Goal: Contribute content: Add original content to the website for others to see

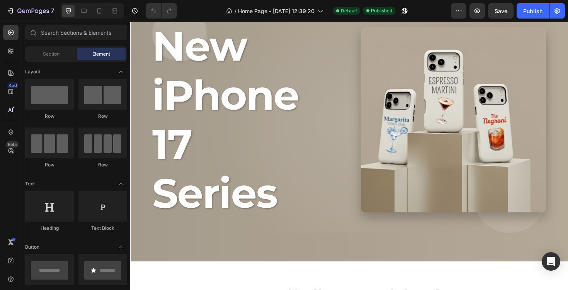
scroll to position [64, 0]
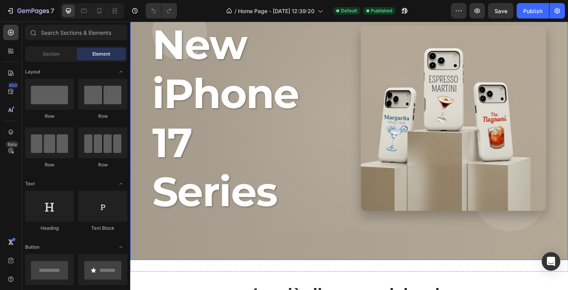
click at [350, 162] on div "New iPhone 17 Series" at bounding box center [362, 124] width 448 height 270
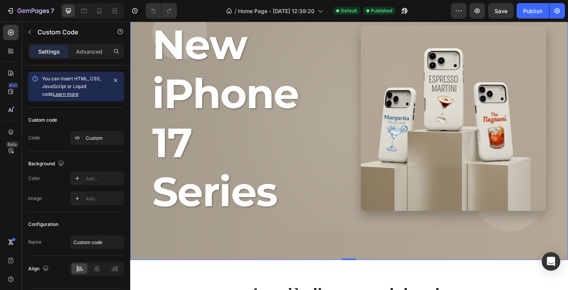
scroll to position [0, 0]
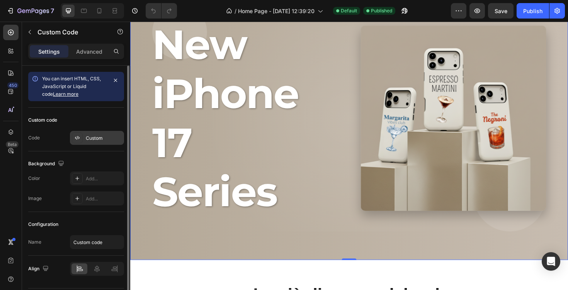
click at [92, 137] on div "Custom" at bounding box center [104, 138] width 36 height 7
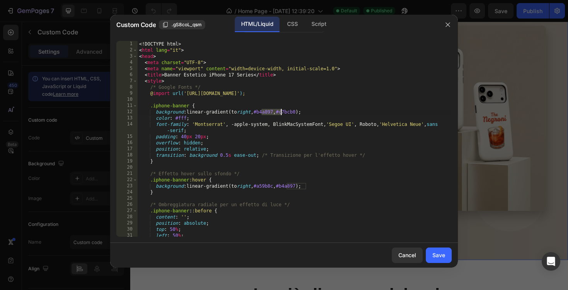
drag, startPoint x: 262, startPoint y: 111, endPoint x: 280, endPoint y: 111, distance: 17.8
click at [280, 111] on div "<! DOCTYPE html > < html lang = "it" > < head > < meta charset = "UTF-8" > < me…" at bounding box center [295, 145] width 314 height 208
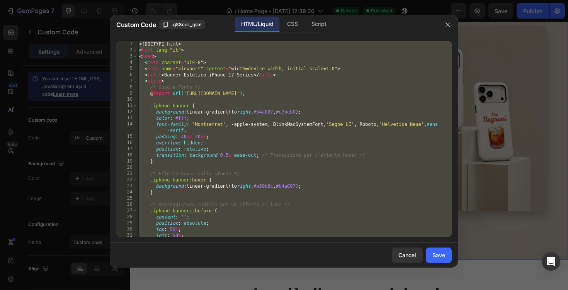
paste textarea
type textarea "</html>"
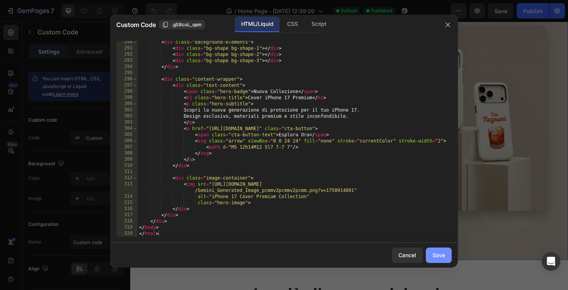
click at [446, 259] on button "Save" at bounding box center [439, 255] width 26 height 15
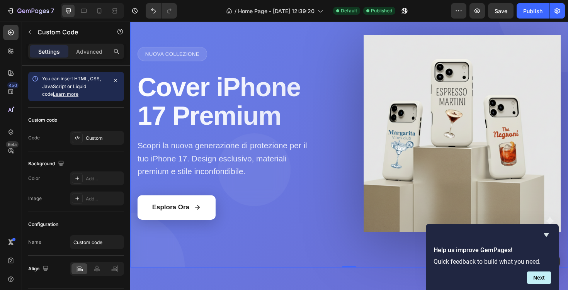
scroll to position [40, 0]
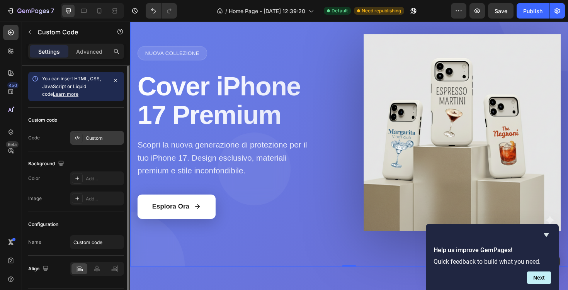
click at [98, 138] on div "Custom" at bounding box center [104, 138] width 36 height 7
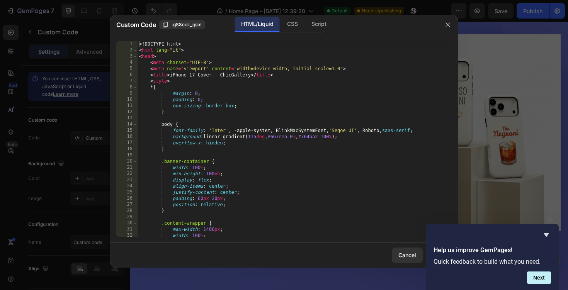
click at [199, 131] on div "<! DOCTYPE html > < html lang = "it" > < head > < meta charset = "UTF-8" > < me…" at bounding box center [295, 145] width 314 height 208
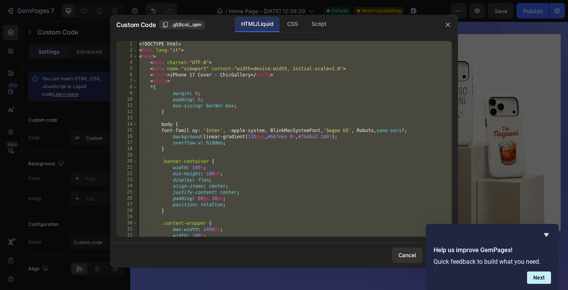
scroll to position [0, 1]
paste textarea
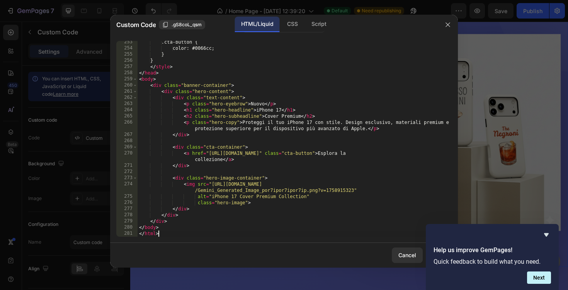
scroll to position [1579, 0]
type textarea "</html>"
click at [548, 236] on icon "Hide survey" at bounding box center [546, 234] width 9 height 9
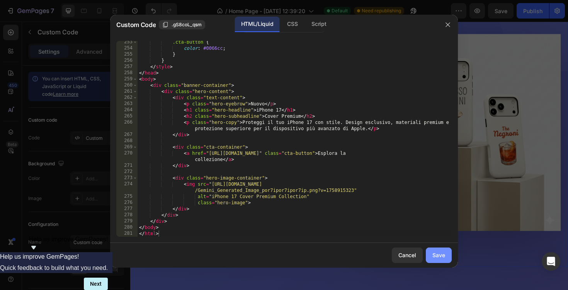
click at [441, 255] on div "Save" at bounding box center [438, 255] width 13 height 8
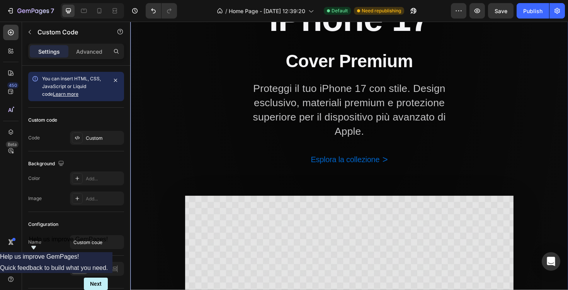
scroll to position [122, 0]
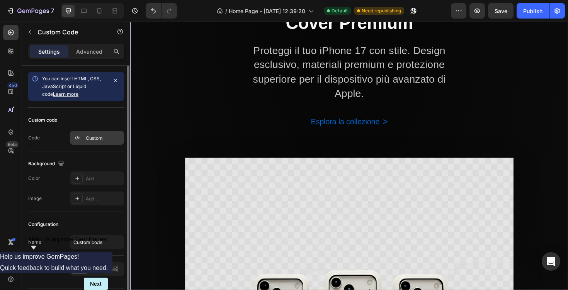
click at [111, 139] on div "Custom" at bounding box center [104, 138] width 36 height 7
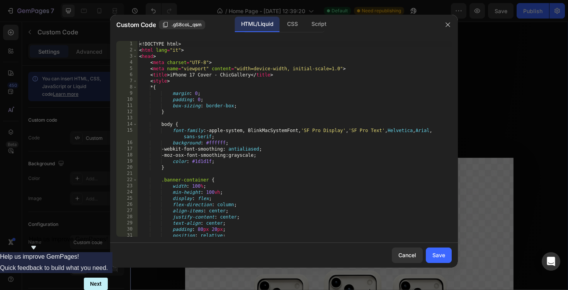
click at [207, 98] on div "<! DOCTYPE html > < html lang = "it" > < head > < meta charset = "UTF-8" > < me…" at bounding box center [295, 145] width 314 height 208
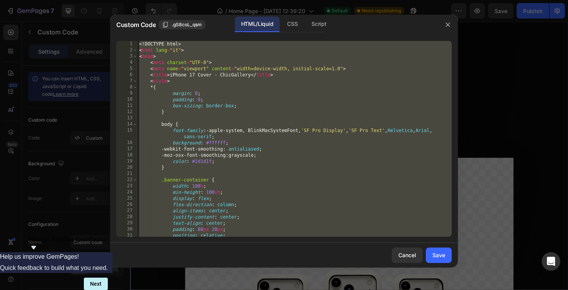
paste textarea
type textarea "</html>"
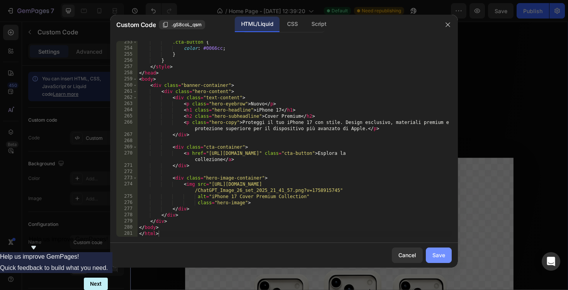
click at [445, 252] on button "Save" at bounding box center [439, 255] width 26 height 15
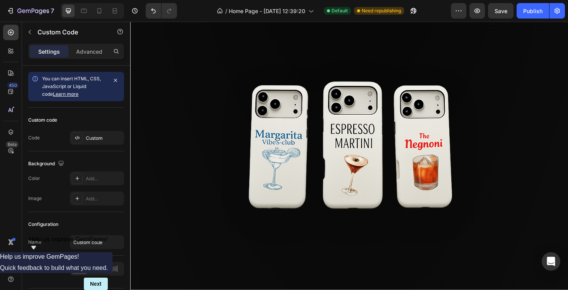
scroll to position [315, 0]
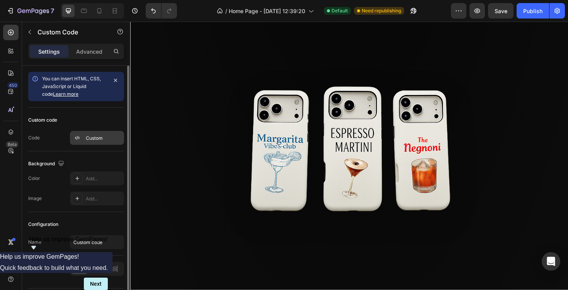
click at [102, 141] on div "Custom" at bounding box center [104, 138] width 36 height 7
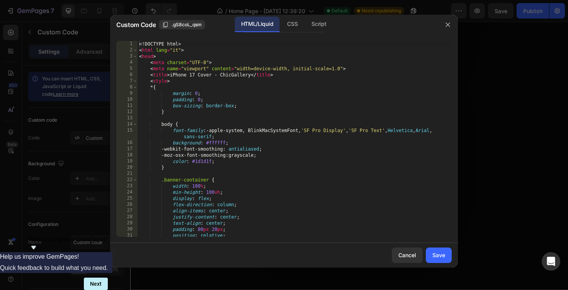
click at [248, 127] on div "<! DOCTYPE html > < html lang = "it" > < head > < meta charset = "UTF-8" > < me…" at bounding box center [295, 145] width 314 height 208
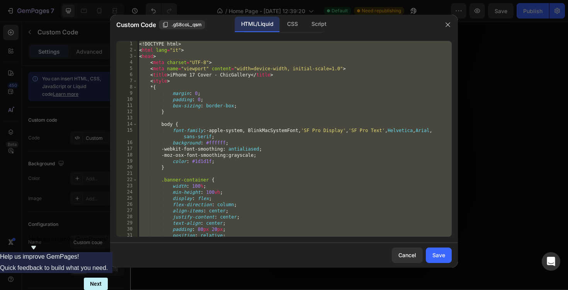
paste textarea
type textarea "</html>"
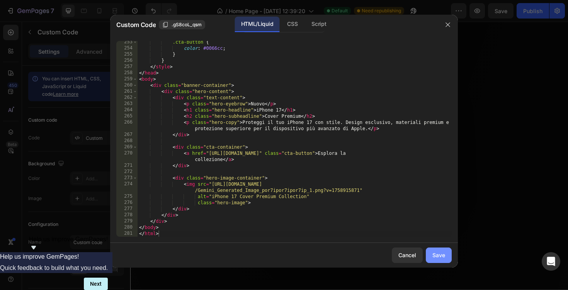
click at [441, 258] on div "Save" at bounding box center [438, 255] width 13 height 8
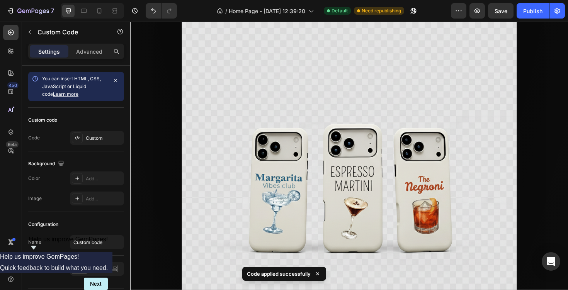
scroll to position [281, 0]
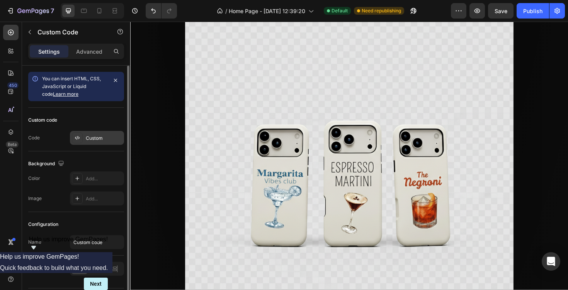
click at [114, 137] on div "Custom" at bounding box center [104, 138] width 36 height 7
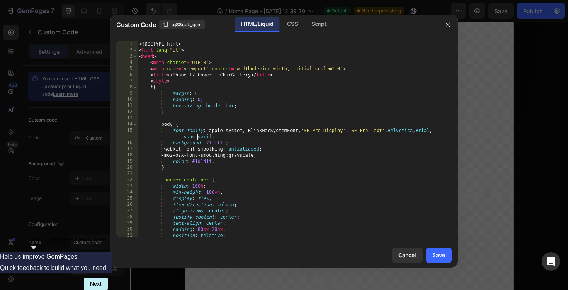
click at [197, 136] on div "<! DOCTYPE html > < html lang = "it" > < head > < meta charset = "UTF-8" > < me…" at bounding box center [295, 145] width 314 height 208
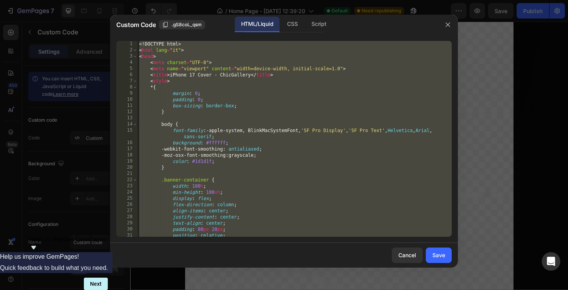
paste textarea
type textarea "</html>"
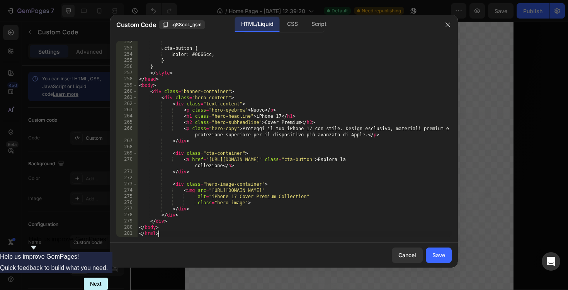
scroll to position [1572, 0]
click at [450, 258] on button "Save" at bounding box center [439, 255] width 26 height 15
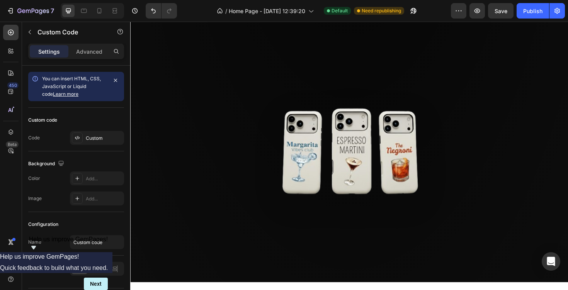
scroll to position [258, 0]
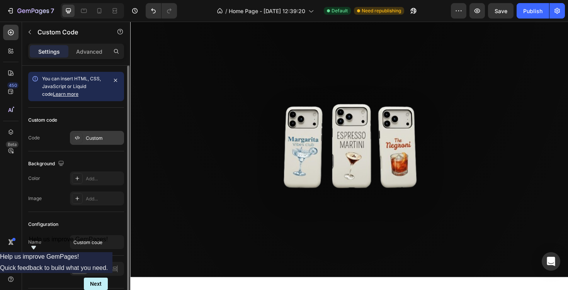
click at [92, 140] on div "Custom" at bounding box center [104, 138] width 36 height 7
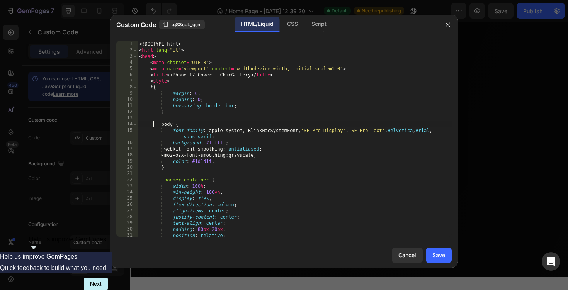
click at [153, 124] on div "<! DOCTYPE html > < html lang = "it" > < head > < meta charset = "UTF-8" > < me…" at bounding box center [295, 145] width 314 height 208
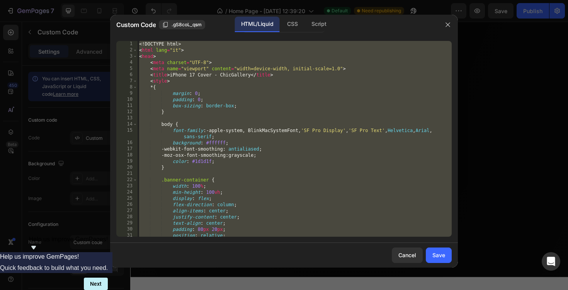
paste textarea
type textarea "</html>"
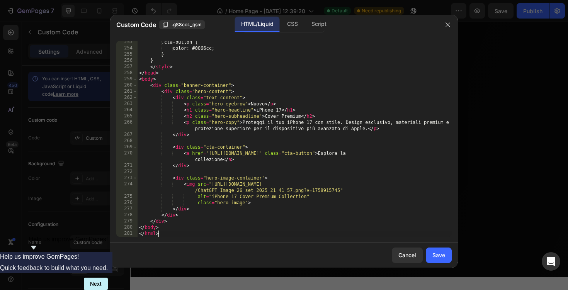
scroll to position [1579, 0]
click at [449, 256] on button "Save" at bounding box center [439, 255] width 26 height 15
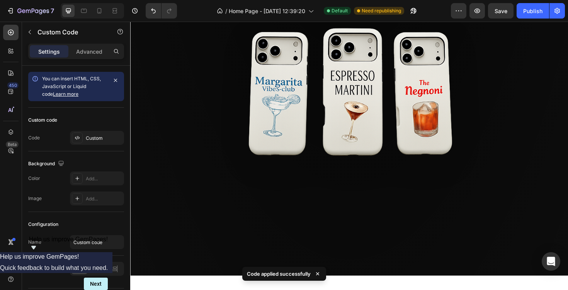
scroll to position [377, 0]
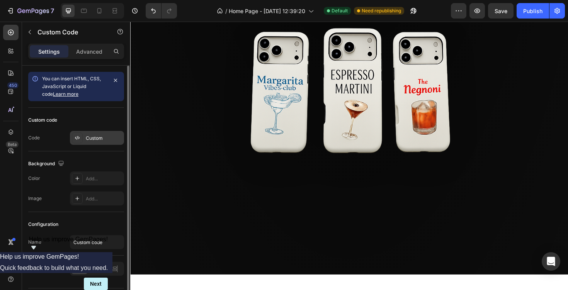
click at [106, 135] on div "Custom" at bounding box center [104, 138] width 36 height 7
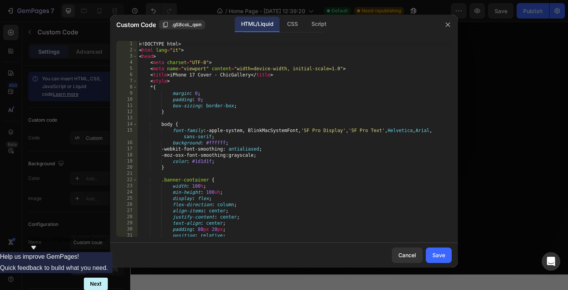
click at [177, 111] on div "<! DOCTYPE html > < html lang = "it" > < head > < meta charset = "UTF-8" > < me…" at bounding box center [295, 145] width 314 height 208
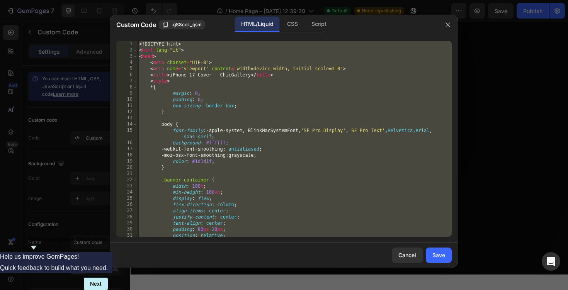
paste textarea
type textarea "</html>"
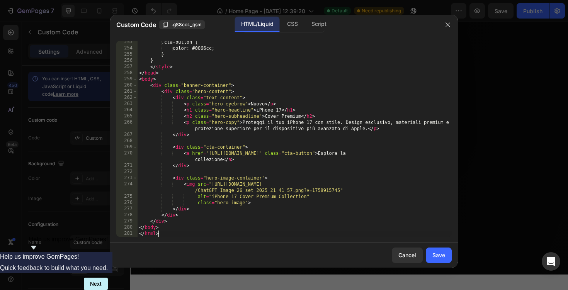
scroll to position [1579, 0]
click at [438, 250] on button "Save" at bounding box center [439, 255] width 26 height 15
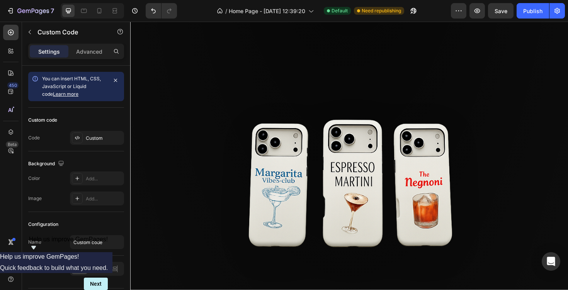
scroll to position [278, 0]
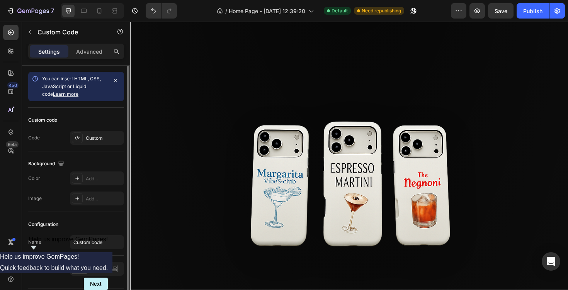
click at [95, 130] on div "Custom code Code Custom" at bounding box center [76, 130] width 96 height 44
click at [99, 134] on div "Custom" at bounding box center [97, 138] width 54 height 14
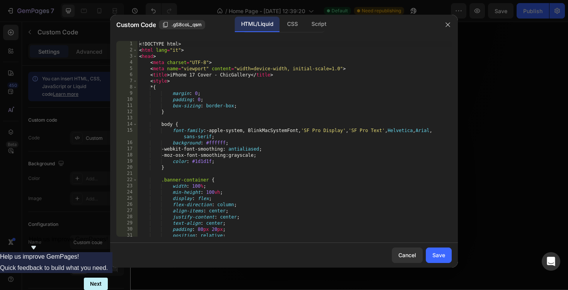
click at [210, 128] on div "<! DOCTYPE html > < html lang = "it" > < head > < meta charset = "UTF-8" > < me…" at bounding box center [295, 145] width 314 height 208
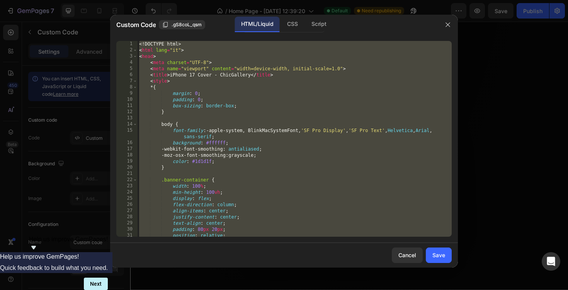
paste textarea
type textarea "</html>"
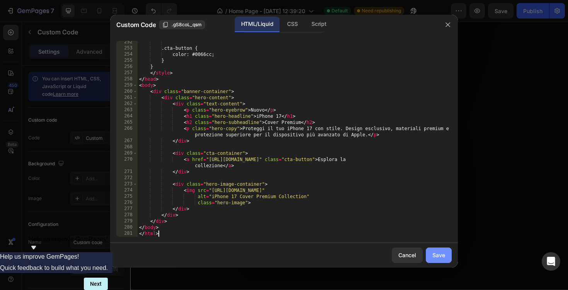
click at [449, 258] on button "Save" at bounding box center [439, 255] width 26 height 15
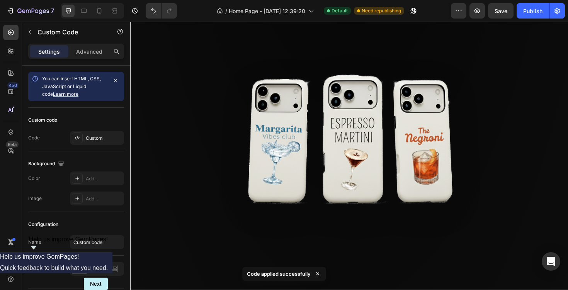
scroll to position [335, 0]
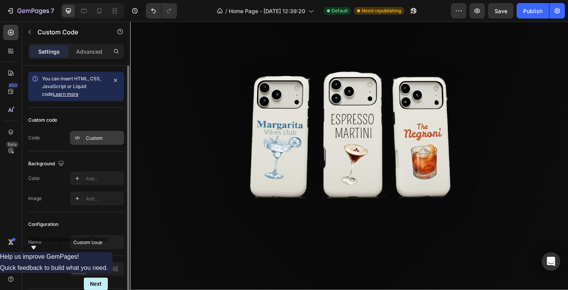
click at [106, 138] on div "Custom" at bounding box center [104, 138] width 36 height 7
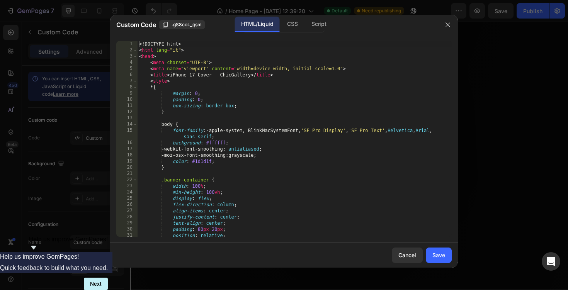
click at [214, 133] on div "<! DOCTYPE html > < html lang = "it" > < head > < meta charset = "UTF-8" > < me…" at bounding box center [295, 145] width 314 height 208
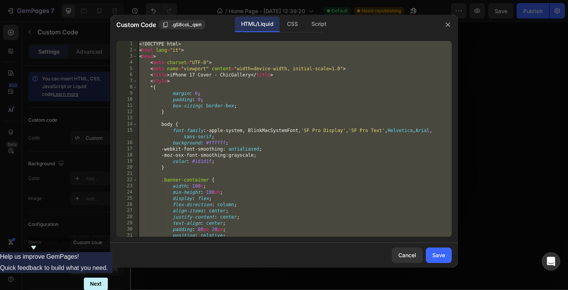
paste textarea
type textarea "</html>"
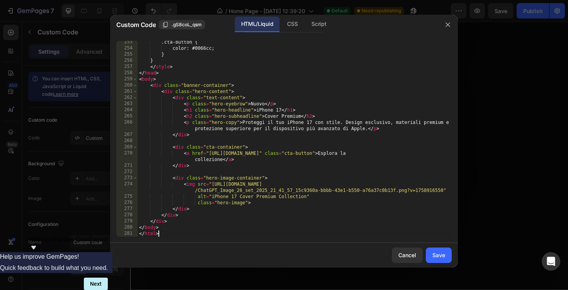
scroll to position [1579, 0]
click at [434, 255] on div "Save" at bounding box center [438, 255] width 13 height 8
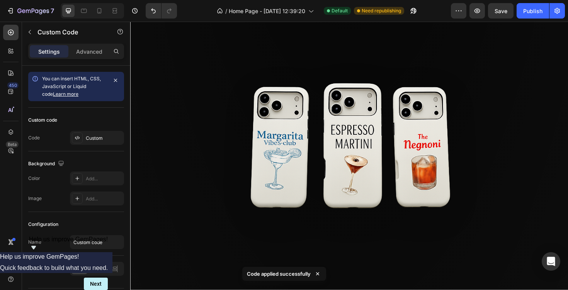
scroll to position [320, 0]
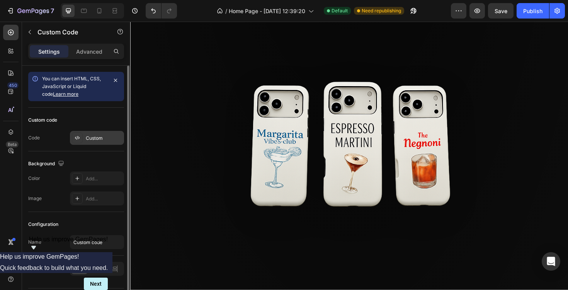
click at [99, 140] on div "Custom" at bounding box center [104, 138] width 36 height 7
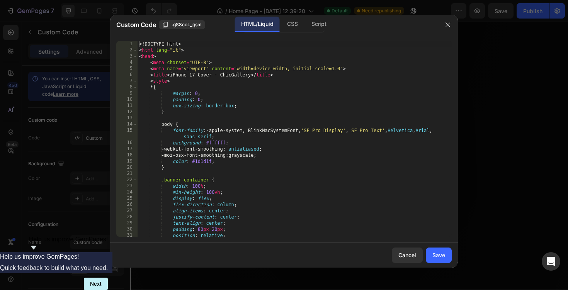
click at [202, 132] on div "<! DOCTYPE html > < html lang = "it" > < head > < meta charset = "UTF-8" > < me…" at bounding box center [295, 145] width 314 height 208
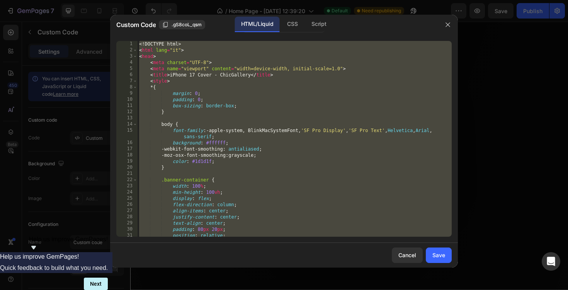
paste textarea
type textarea "</html>"
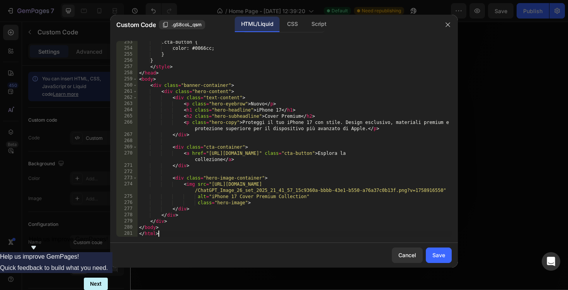
scroll to position [1579, 0]
click at [441, 257] on div "Save" at bounding box center [438, 255] width 13 height 8
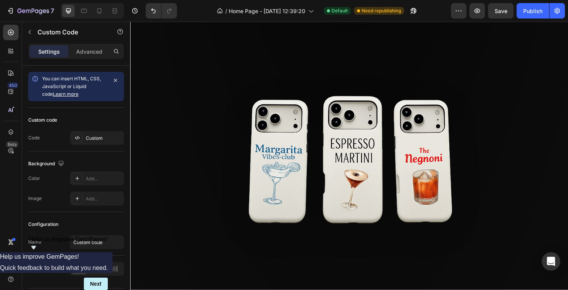
scroll to position [301, 0]
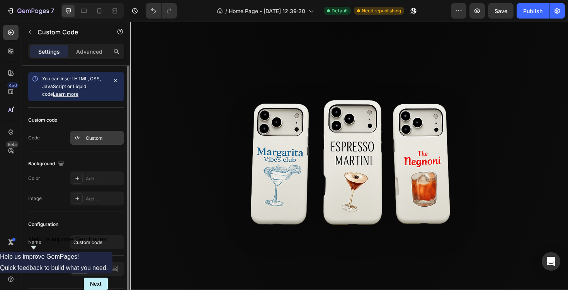
click at [104, 138] on div "Custom" at bounding box center [104, 138] width 36 height 7
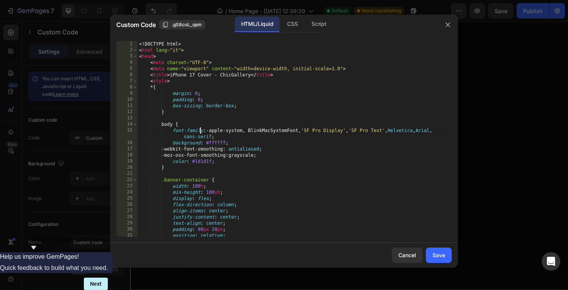
click at [199, 133] on div "<! DOCTYPE html > < html lang = "it" > < head > < meta charset = "UTF-8" > < me…" at bounding box center [295, 145] width 314 height 208
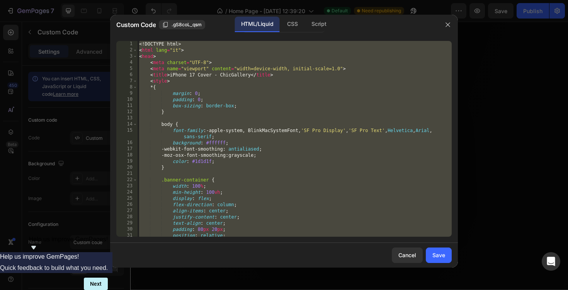
paste textarea
type textarea "</html>"
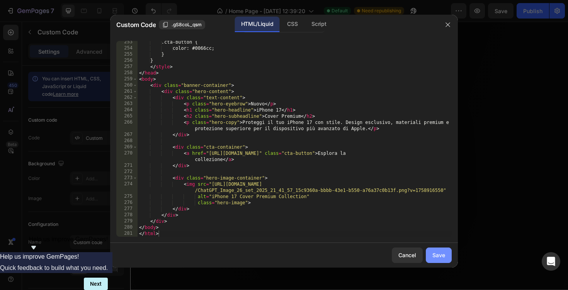
click at [442, 255] on div "Save" at bounding box center [438, 255] width 13 height 8
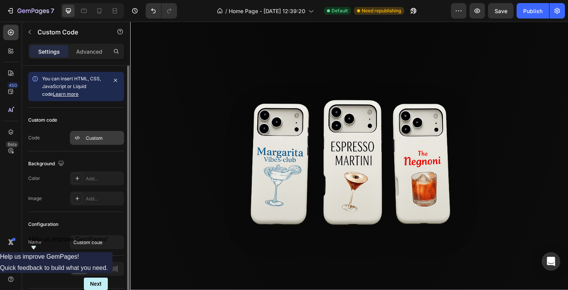
click at [109, 136] on div "Custom" at bounding box center [104, 138] width 36 height 7
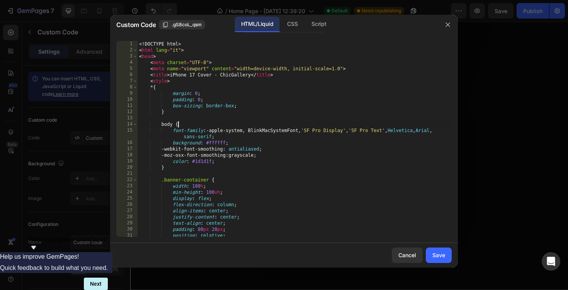
click at [187, 124] on div "<! DOCTYPE html > < html lang = "it" > < head > < meta charset = "UTF-8" > < me…" at bounding box center [295, 145] width 314 height 208
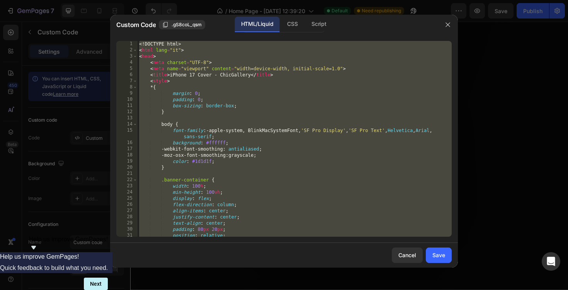
paste textarea
type textarea "</html>"
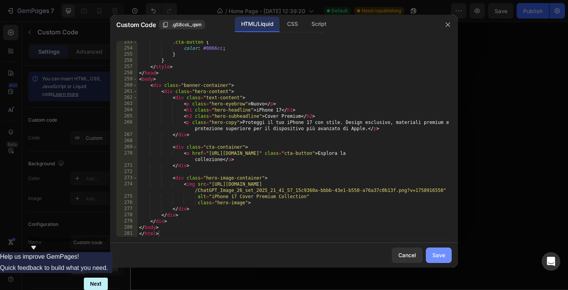
click at [440, 257] on div "Save" at bounding box center [438, 255] width 13 height 8
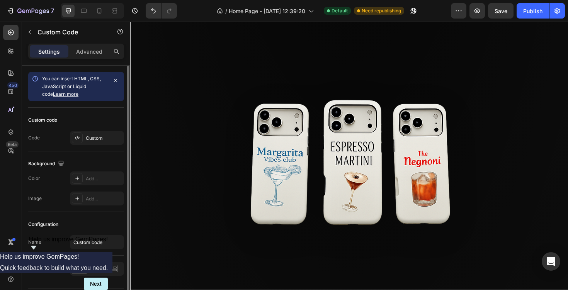
click at [96, 147] on div "Custom code Code Custom" at bounding box center [76, 130] width 96 height 44
click at [104, 138] on div "Custom" at bounding box center [104, 138] width 36 height 7
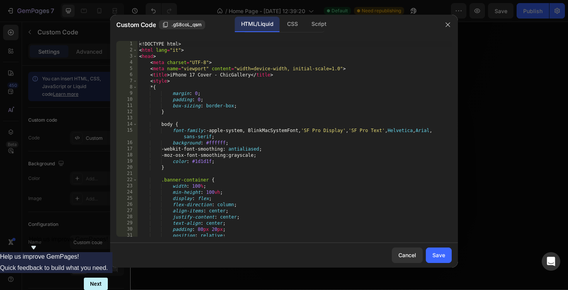
click at [225, 124] on div "<! DOCTYPE html > < html lang = "it" > < head > < meta charset = "UTF-8" > < me…" at bounding box center [295, 145] width 314 height 208
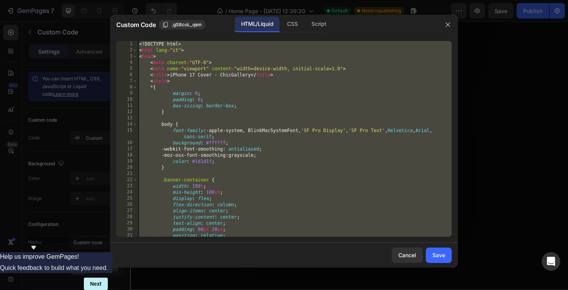
paste textarea
type textarea "</html>"
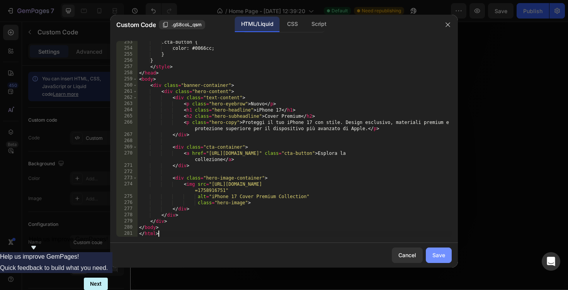
click at [446, 255] on button "Save" at bounding box center [439, 255] width 26 height 15
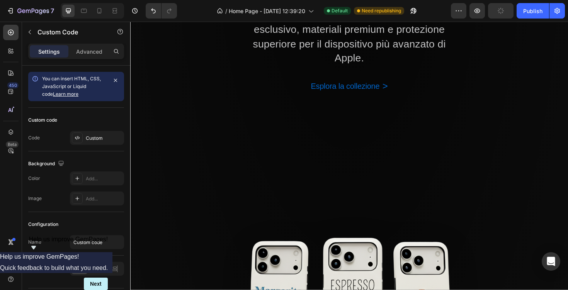
scroll to position [155, 0]
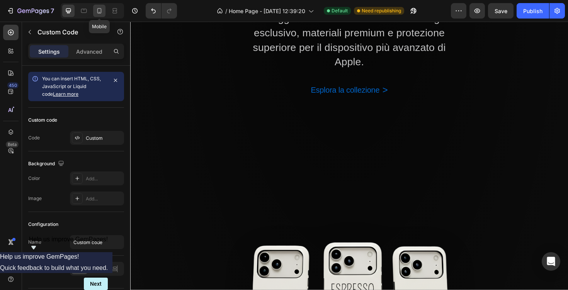
click at [99, 12] on icon at bounding box center [100, 12] width 2 height 1
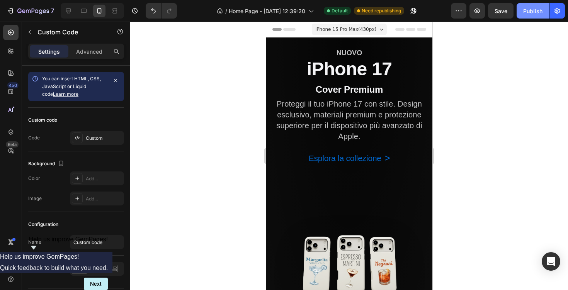
click at [529, 15] on button "Publish" at bounding box center [533, 10] width 32 height 15
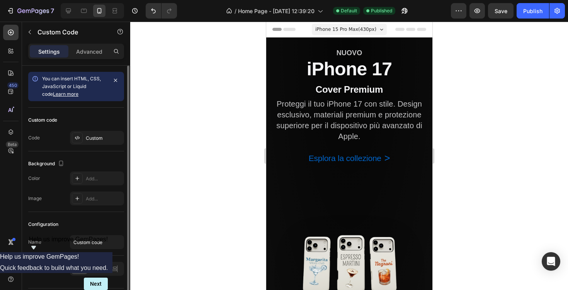
click at [87, 128] on div "Custom code Code Custom" at bounding box center [76, 130] width 96 height 44
click at [96, 135] on div "Custom" at bounding box center [104, 138] width 36 height 7
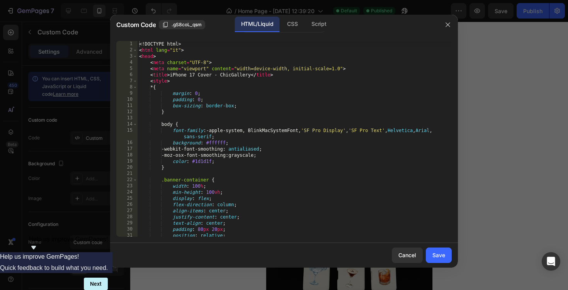
click at [189, 124] on div "<! DOCTYPE html > < html lang = "it" > < head > < meta charset = "UTF-8" > < me…" at bounding box center [295, 145] width 314 height 208
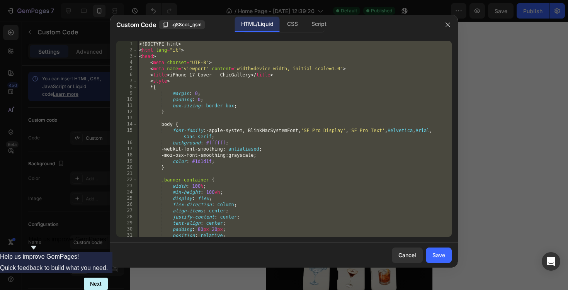
paste textarea
type textarea "</html>"
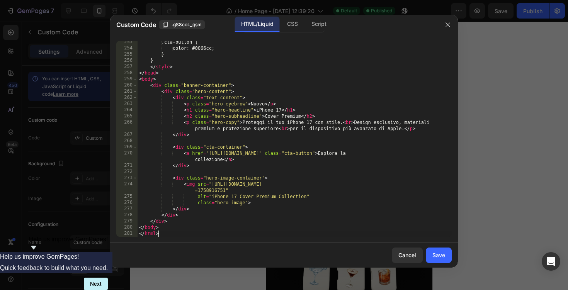
scroll to position [1579, 0]
click at [439, 252] on div "Save" at bounding box center [438, 255] width 13 height 8
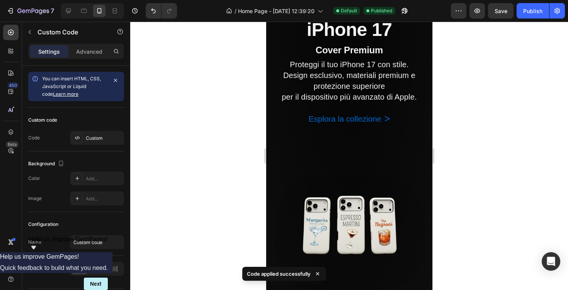
scroll to position [43, 0]
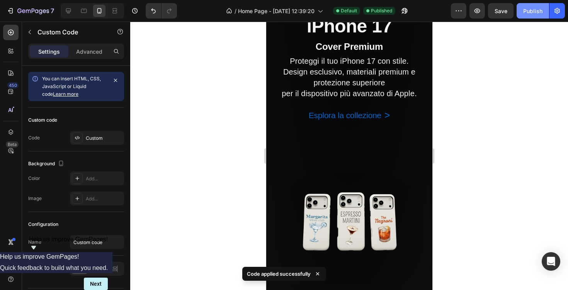
click at [519, 14] on button "Publish" at bounding box center [533, 10] width 32 height 15
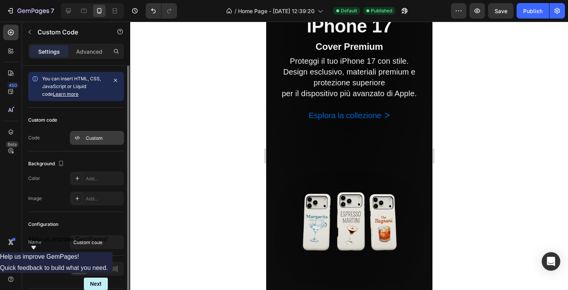
click at [98, 140] on div "Custom" at bounding box center [104, 138] width 36 height 7
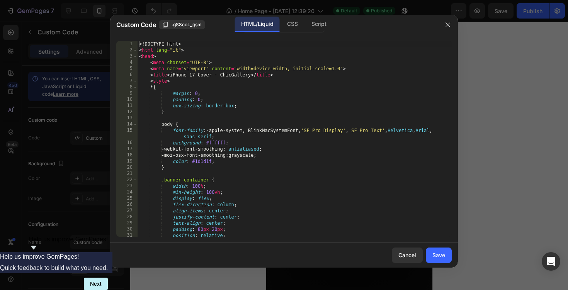
click at [225, 127] on div "<! DOCTYPE html > < html lang = "it" > < head > < meta charset = "UTF-8" > < me…" at bounding box center [295, 145] width 314 height 208
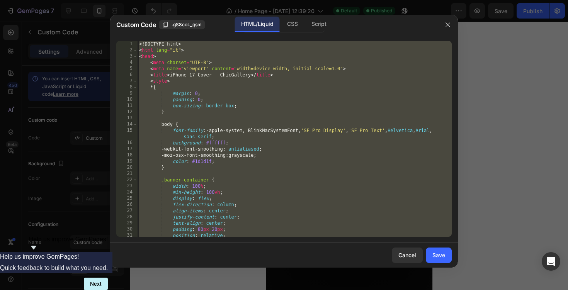
paste textarea
type textarea "</html>"
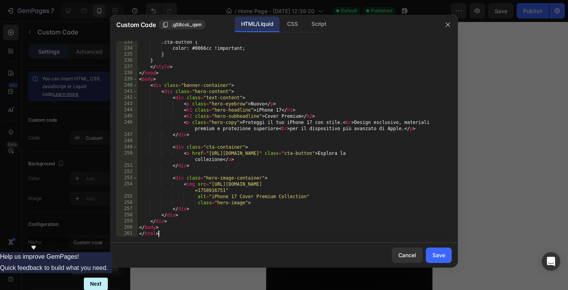
scroll to position [1449, 0]
click at [438, 261] on button "Save" at bounding box center [439, 255] width 26 height 15
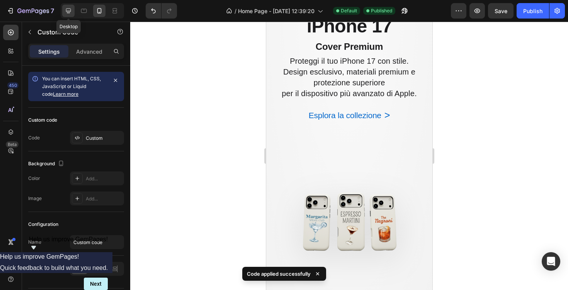
click at [70, 11] on icon at bounding box center [68, 11] width 5 height 5
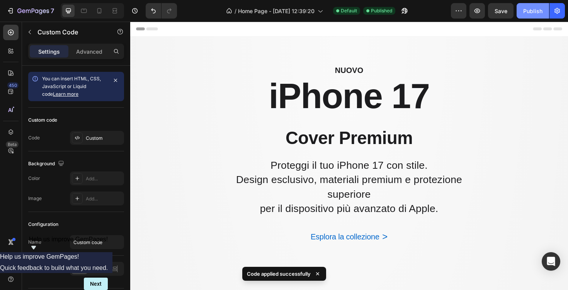
click at [531, 12] on div "Publish" at bounding box center [532, 11] width 19 height 8
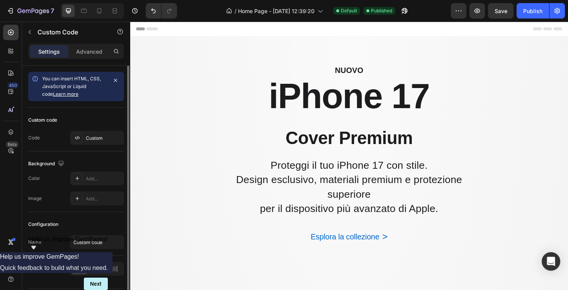
click at [80, 104] on div "You can insert HTML, CSS, JavaScript or Liquid code Learn more" at bounding box center [76, 87] width 96 height 42
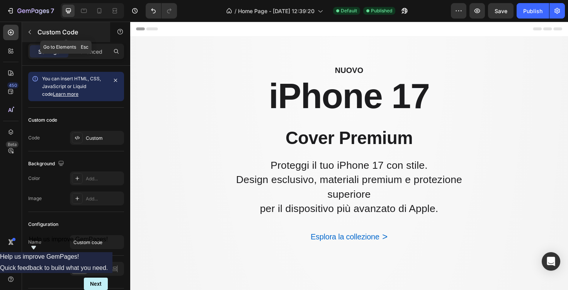
click at [29, 34] on icon "button" at bounding box center [30, 32] width 6 height 6
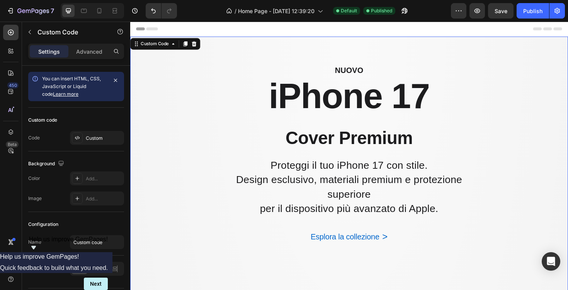
click at [242, 125] on div "Nuovo iPhone 17 Cover Premium Proteggi il tuo iPhone 17 con stile. Design esclu…" at bounding box center [361, 147] width 267 height 159
click at [200, 49] on div at bounding box center [197, 45] width 9 height 9
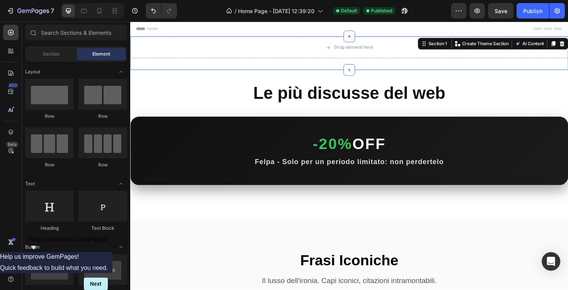
click at [440, 49] on div "Drop element here Section 1 You can create reusable sections Create Theme Secti…" at bounding box center [362, 55] width 464 height 36
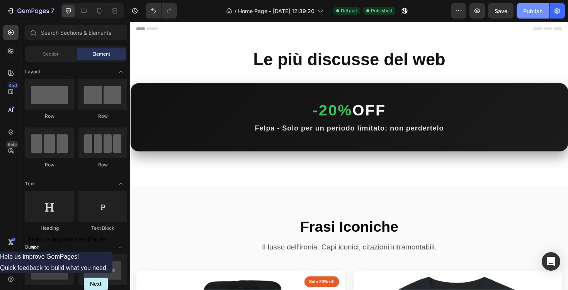
click at [541, 12] on div "Publish" at bounding box center [532, 11] width 19 height 8
